Goal: Task Accomplishment & Management: Use online tool/utility

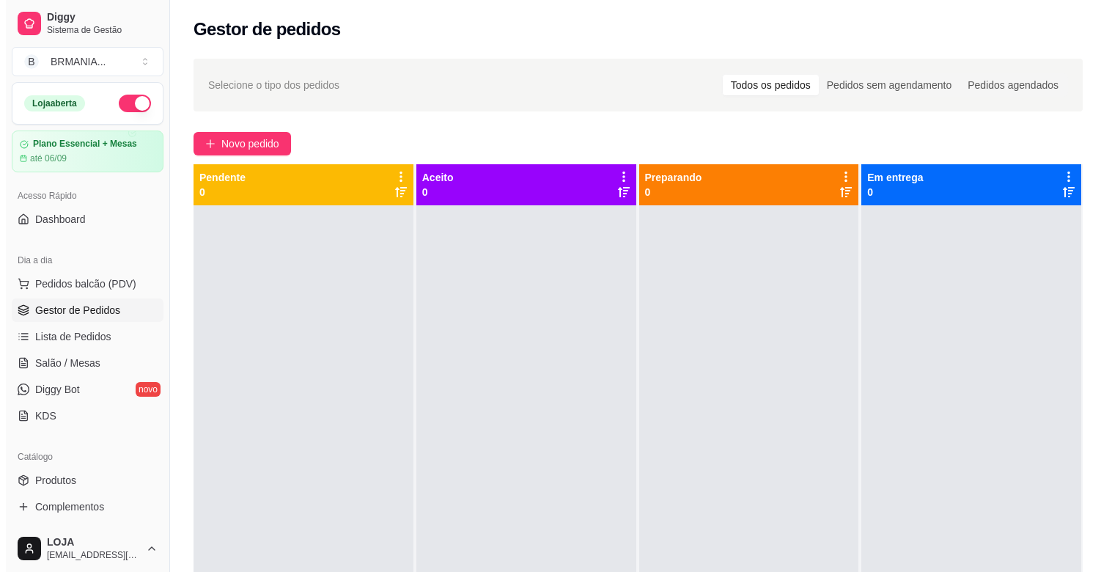
scroll to position [142, 0]
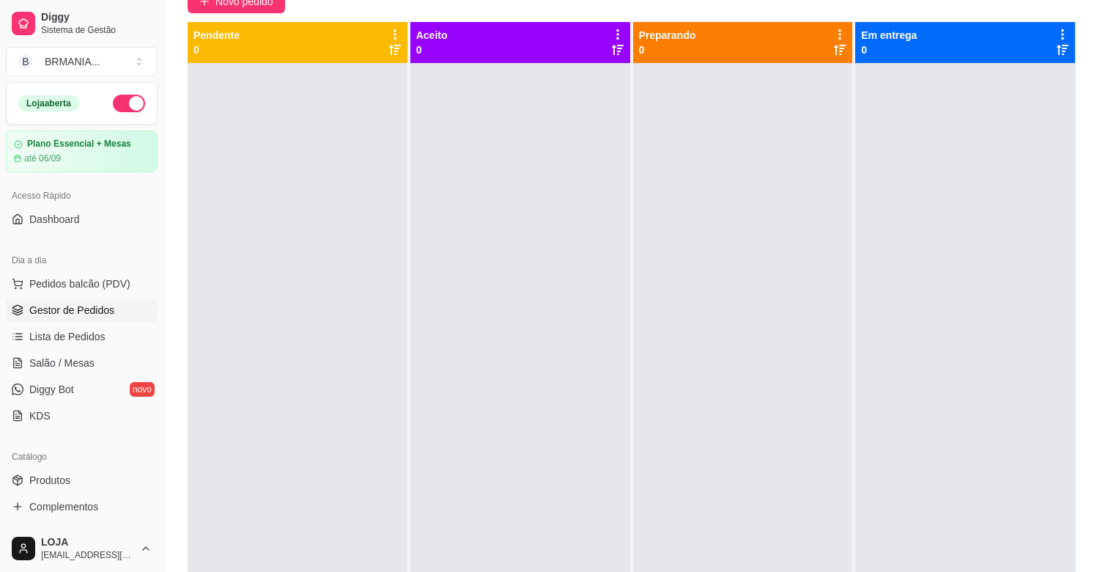
click at [115, 105] on button "button" at bounding box center [129, 104] width 32 height 18
click at [553, 313] on div at bounding box center [520, 349] width 220 height 572
click at [855, 207] on div at bounding box center [965, 349] width 220 height 572
click at [96, 284] on span "Pedidos balcão (PDV)" at bounding box center [79, 283] width 101 height 15
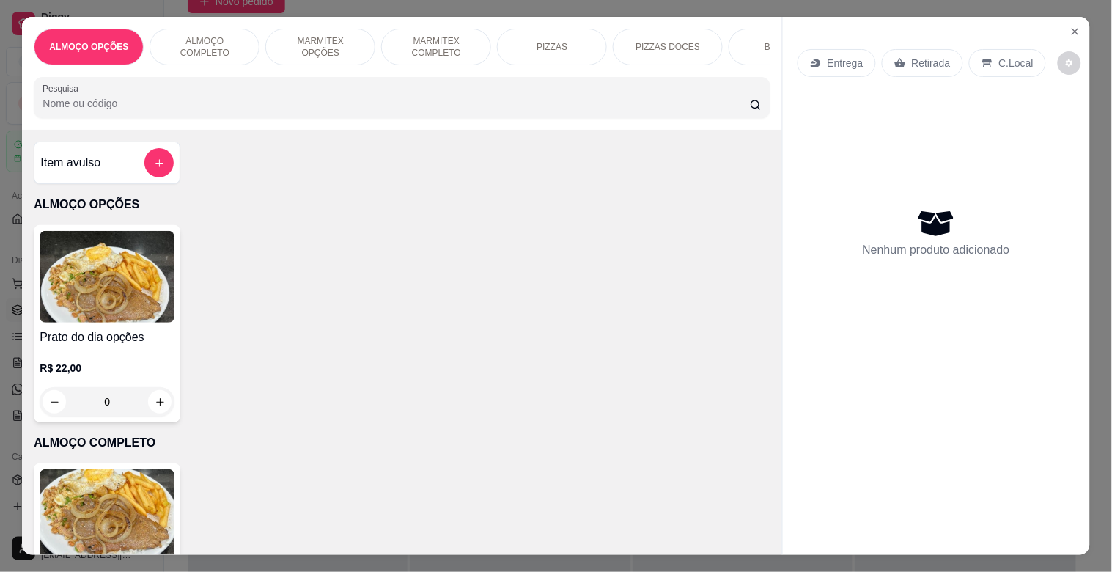
click at [740, 29] on div "BEBIDAS" at bounding box center [784, 47] width 110 height 37
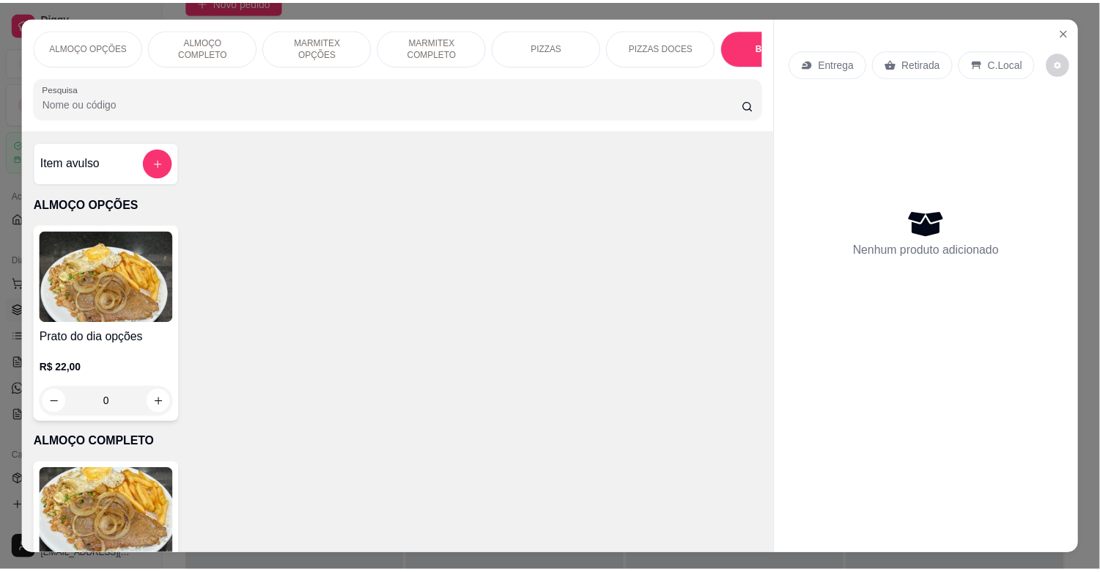
scroll to position [35, 0]
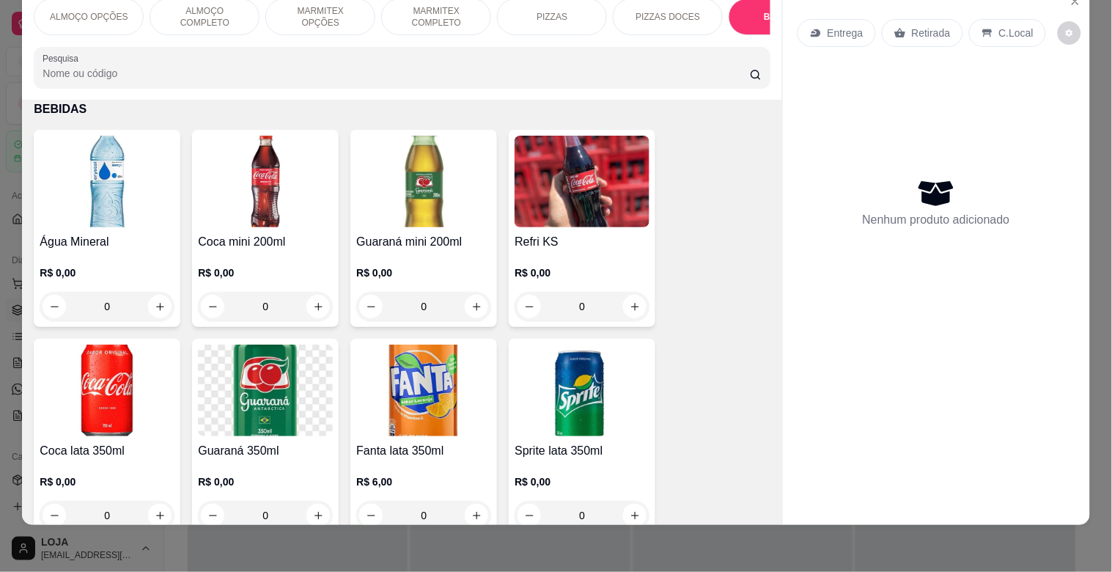
click at [266, 136] on img at bounding box center [265, 182] width 135 height 92
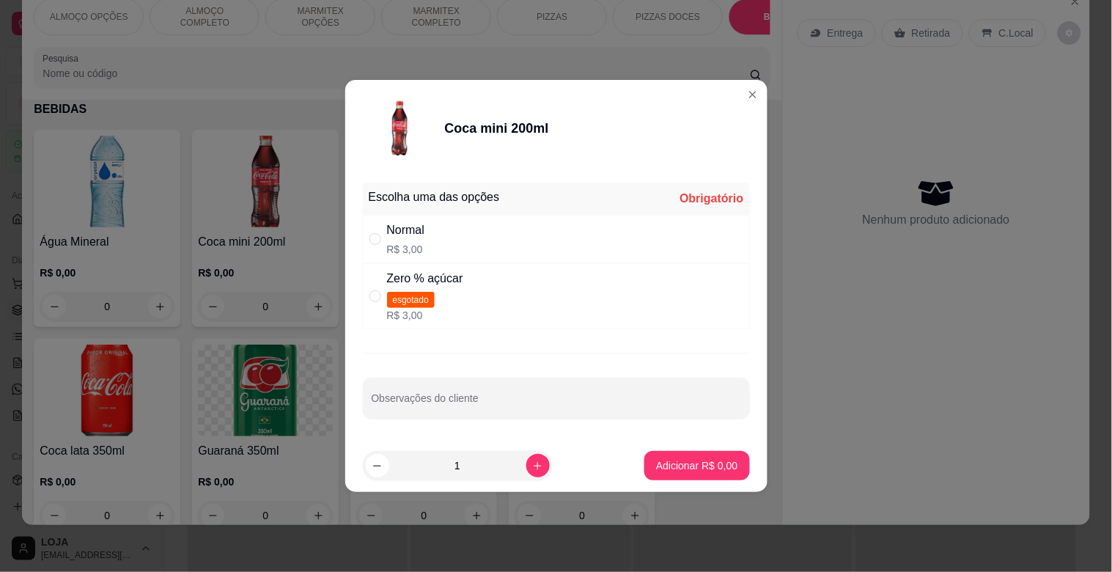
click at [423, 252] on p "R$ 3,00" at bounding box center [406, 249] width 38 height 15
radio input "true"
click at [687, 474] on button "Adicionar R$ 3,00" at bounding box center [696, 465] width 105 height 29
type input "1"
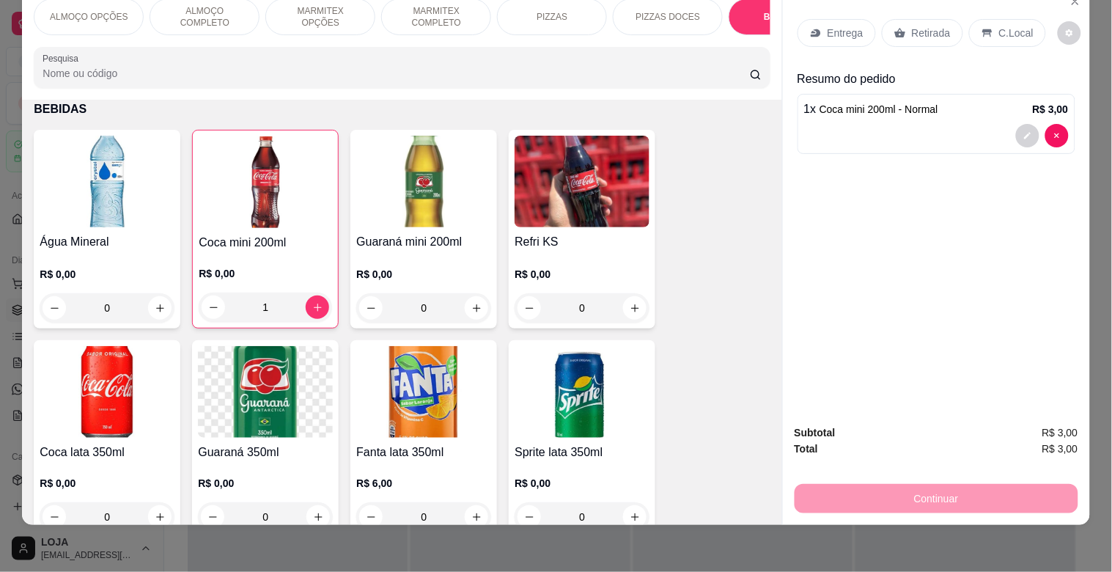
click at [936, 26] on p "Retirada" at bounding box center [931, 33] width 39 height 15
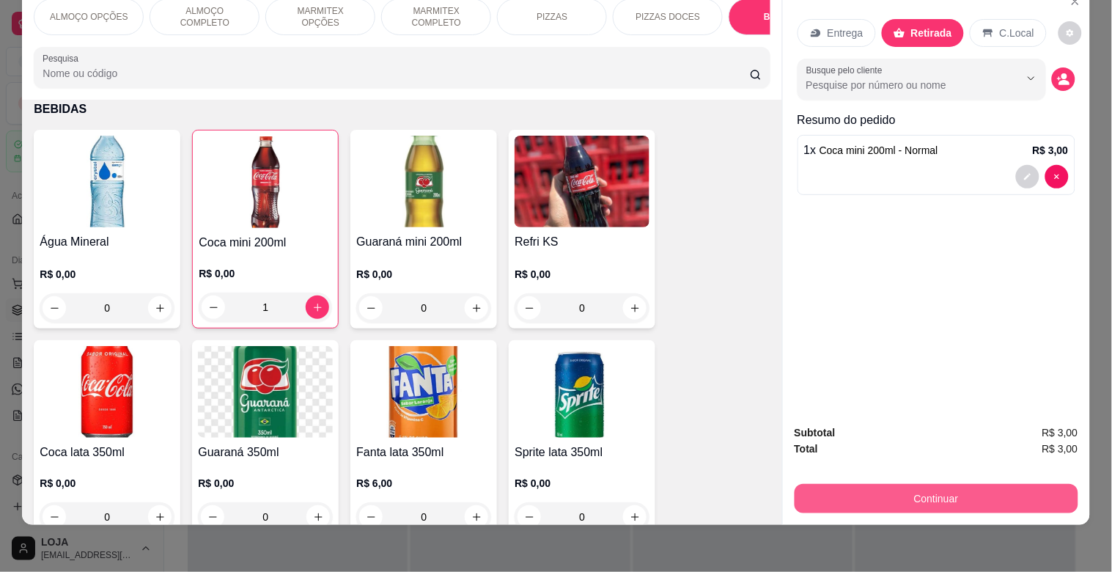
click at [978, 487] on button "Continuar" at bounding box center [936, 498] width 284 height 29
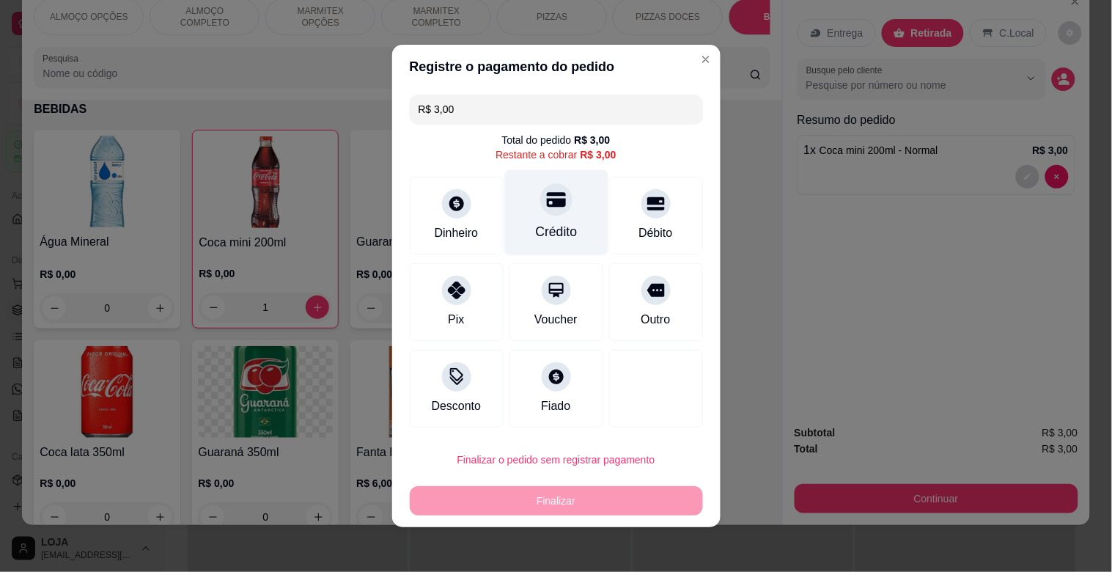
click at [555, 223] on div "Crédito" at bounding box center [556, 231] width 42 height 19
type input "R$ 0,00"
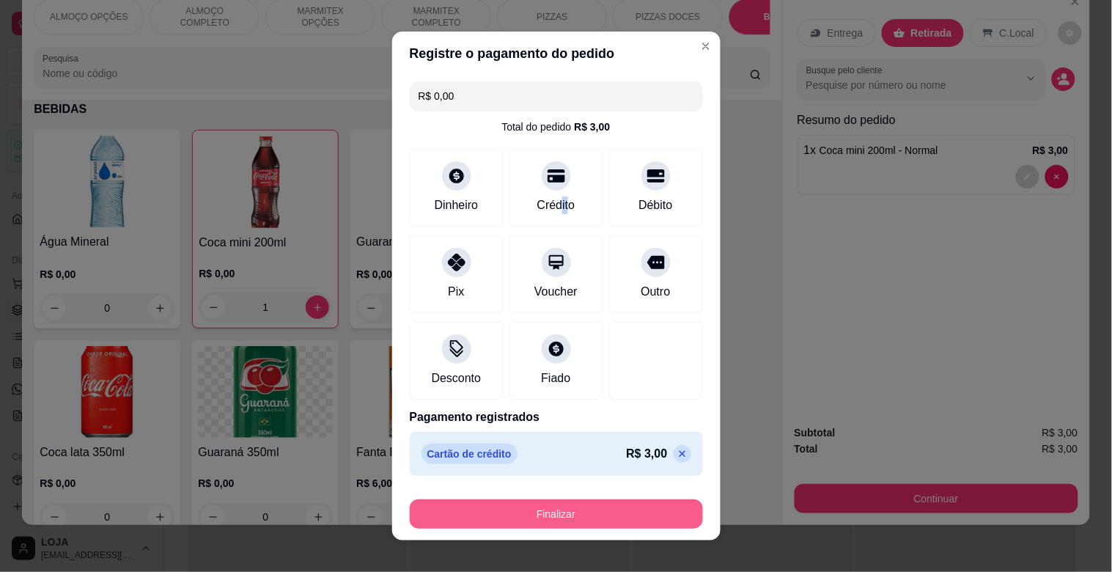
click at [614, 517] on button "Finalizar" at bounding box center [556, 513] width 293 height 29
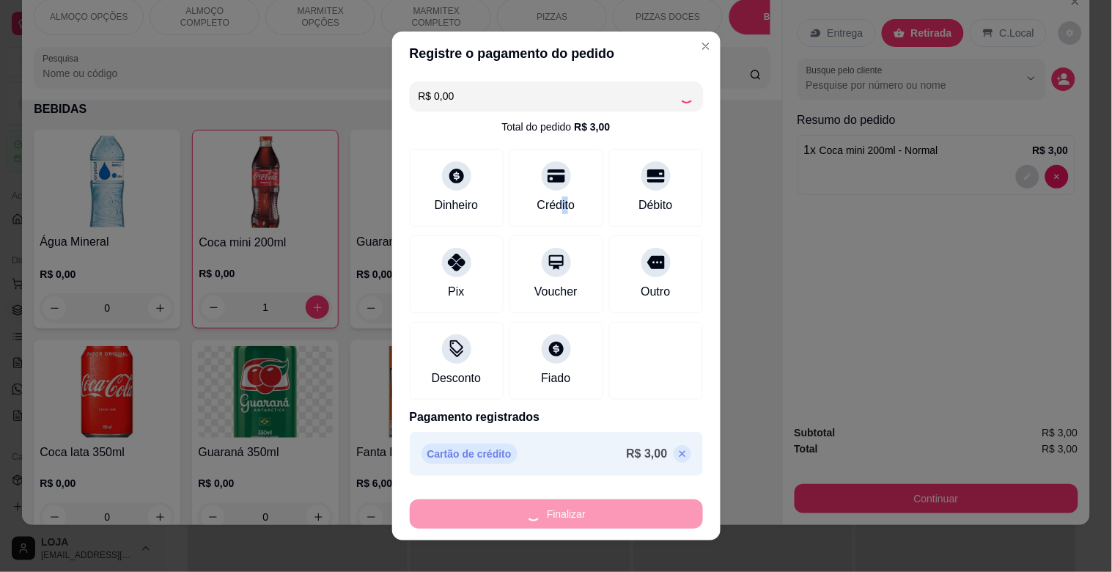
type input "0"
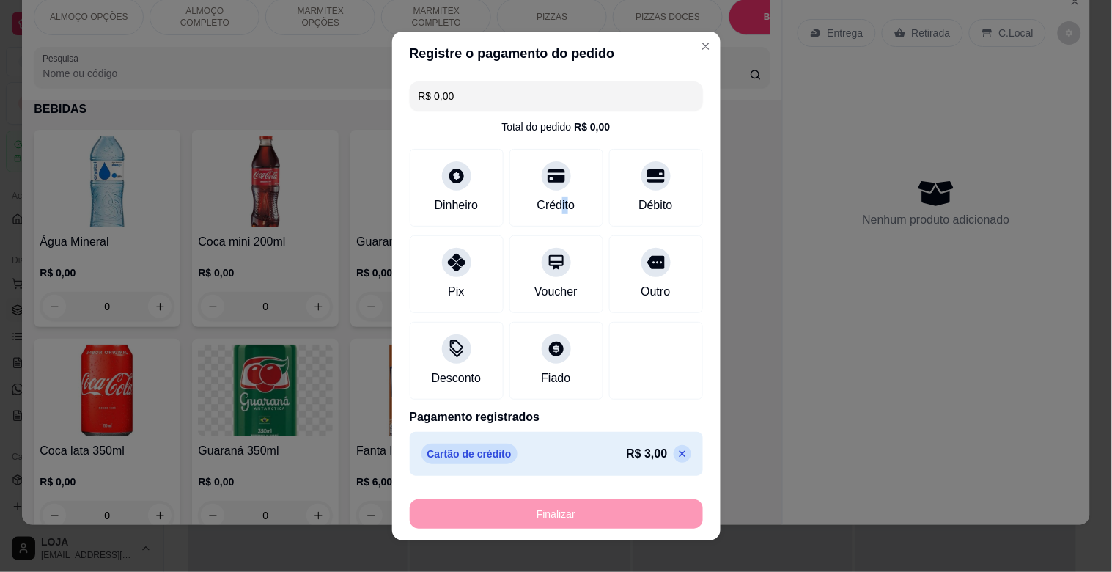
type input "-R$ 3,00"
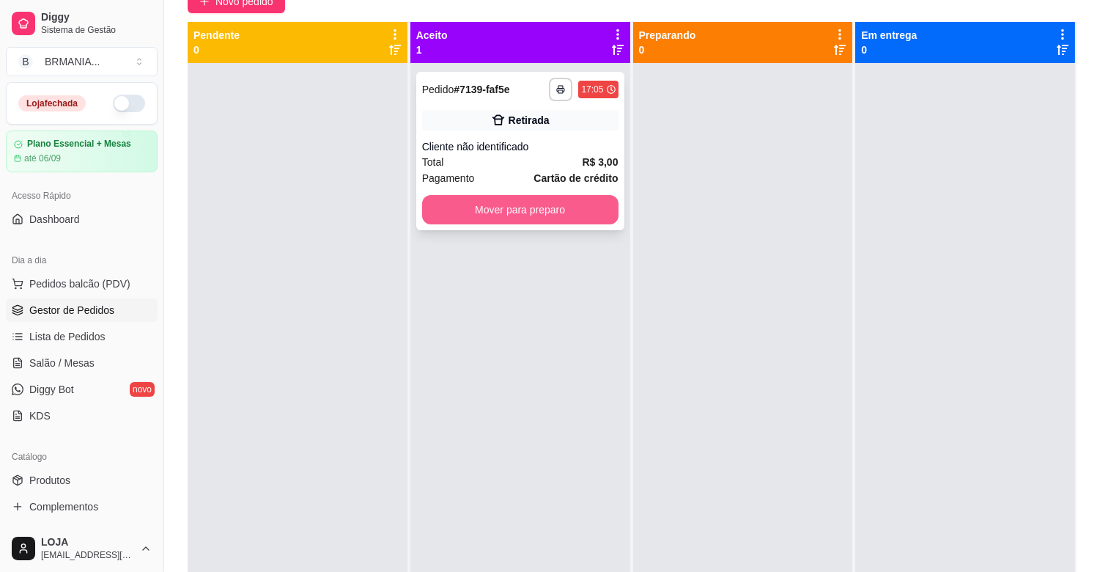
click at [550, 213] on button "Mover para preparo" at bounding box center [520, 209] width 196 height 29
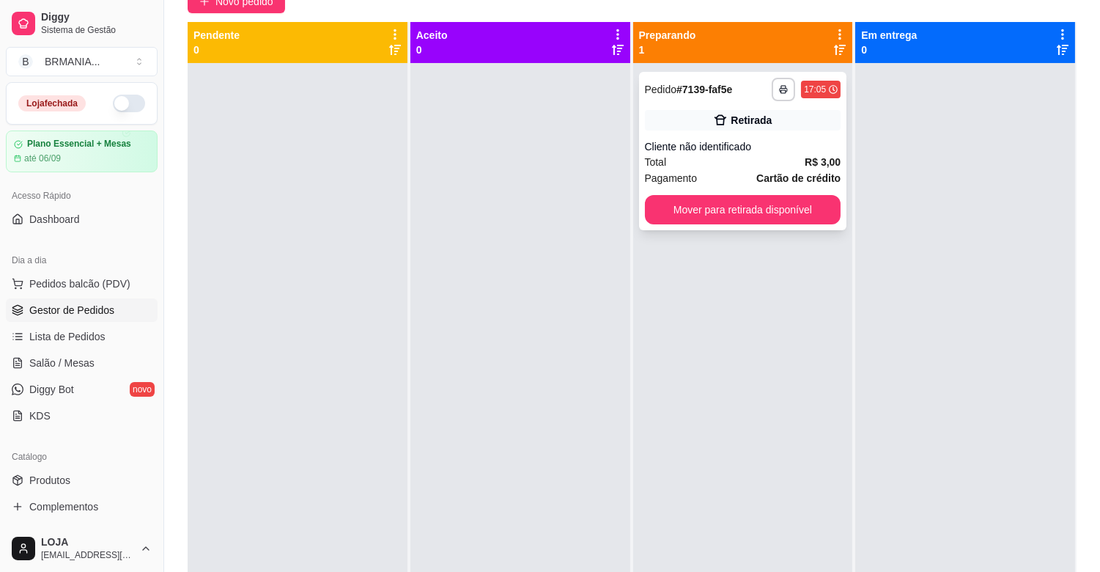
click at [786, 224] on div "**********" at bounding box center [743, 151] width 208 height 158
click at [808, 199] on button "Mover para retirada disponível" at bounding box center [743, 209] width 196 height 29
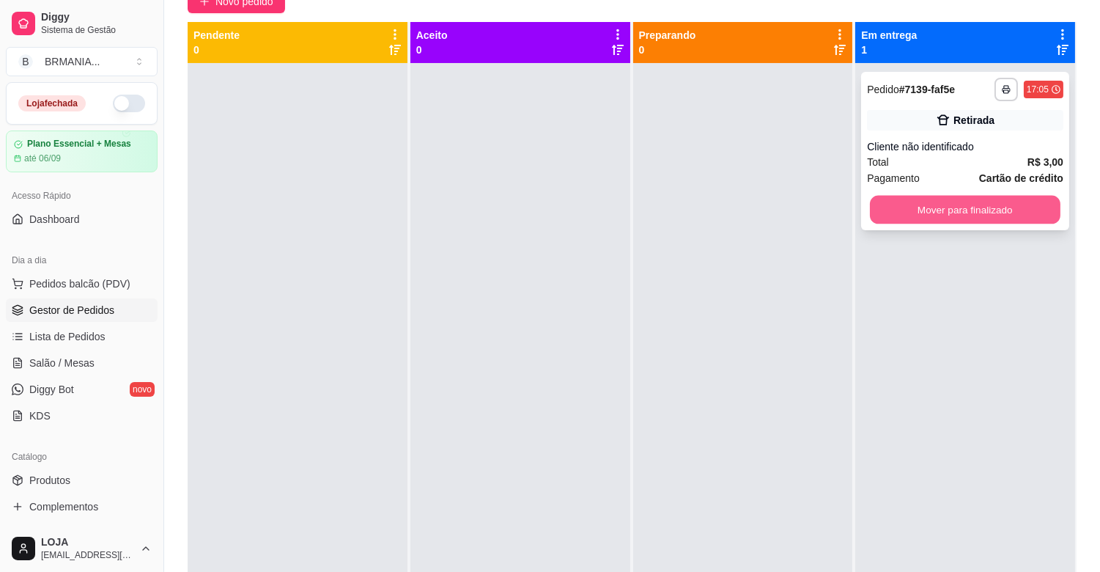
click at [943, 216] on button "Mover para finalizado" at bounding box center [965, 210] width 191 height 29
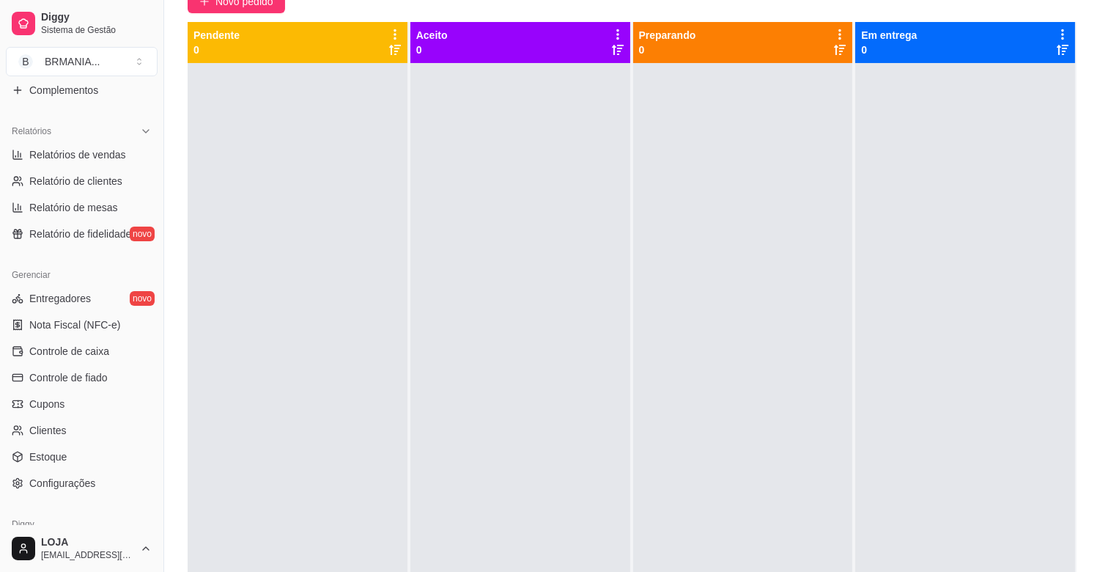
scroll to position [421, 0]
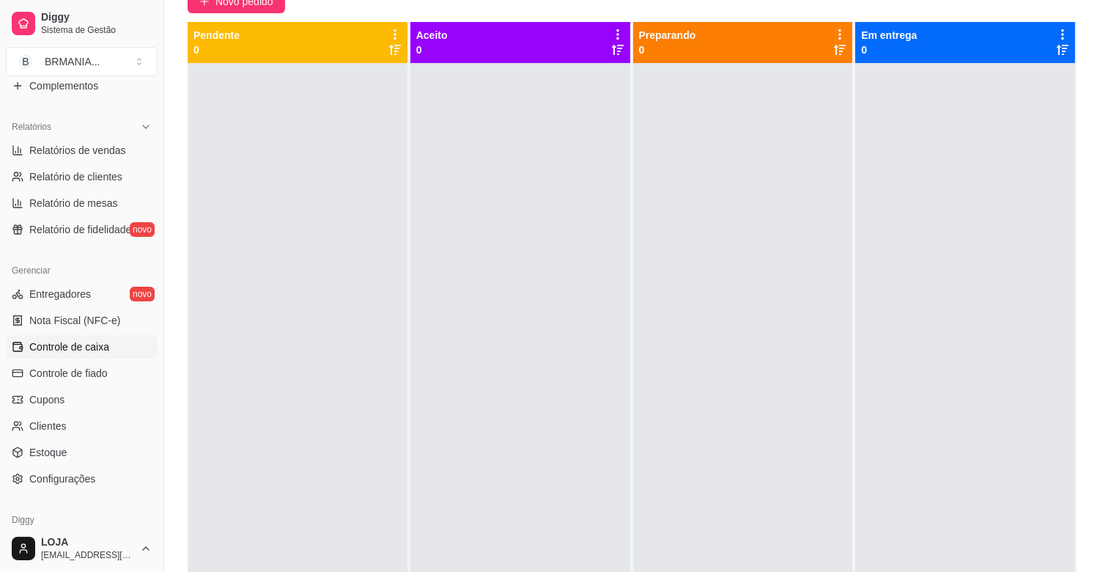
click at [98, 346] on span "Controle de caixa" at bounding box center [69, 346] width 80 height 15
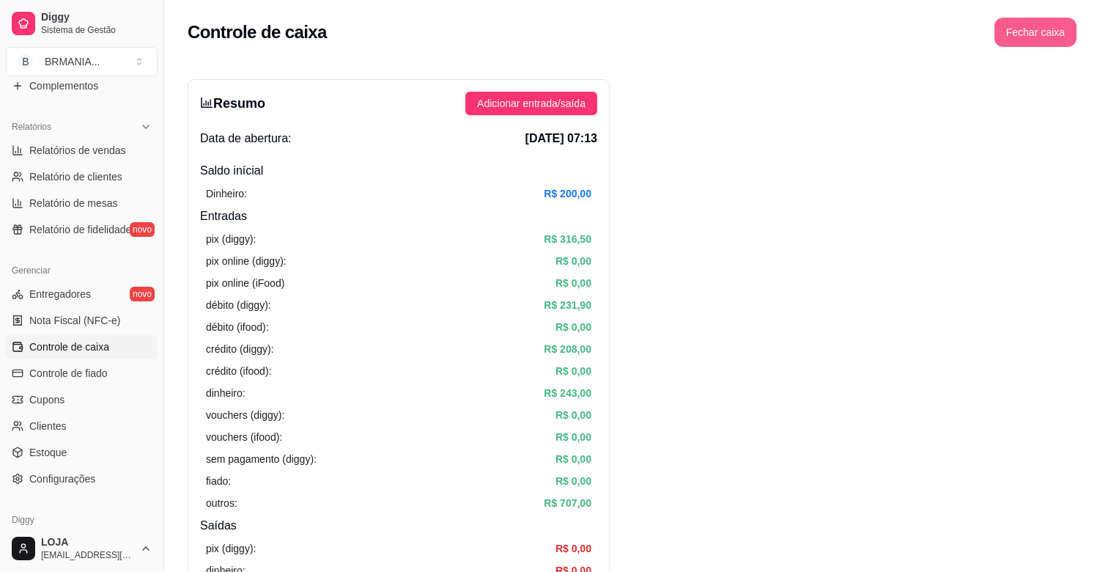
click at [1020, 32] on button "Fechar caixa" at bounding box center [1036, 32] width 82 height 29
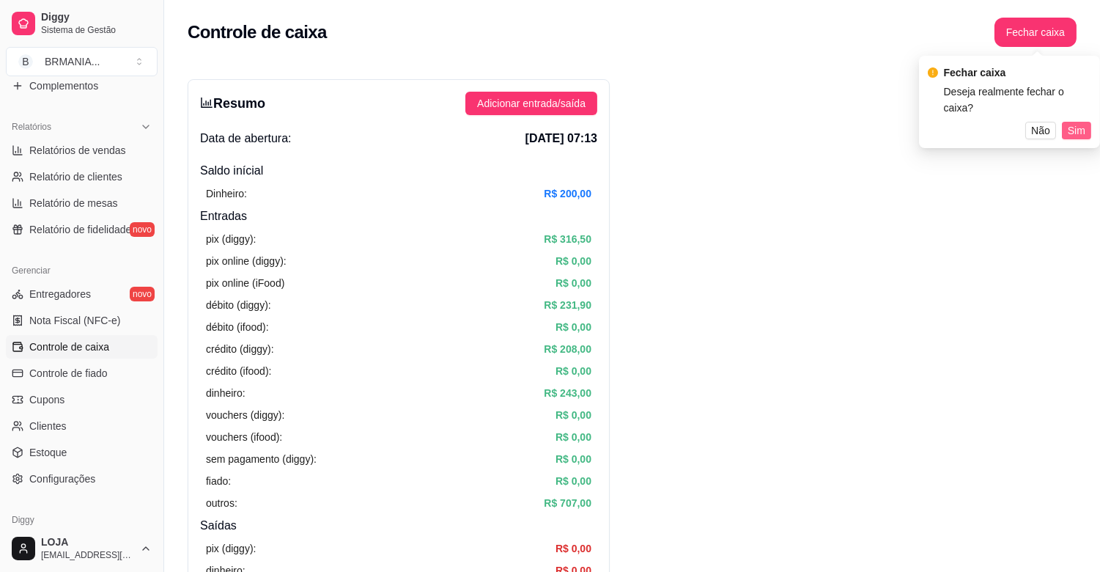
click at [1068, 122] on span "Sim" at bounding box center [1077, 130] width 18 height 16
